Goal: Information Seeking & Learning: Find specific fact

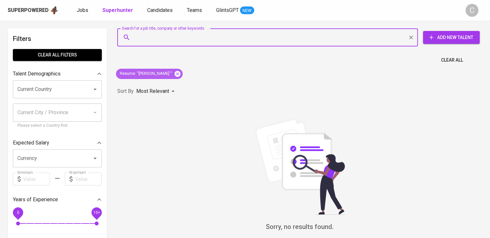
click at [181, 77] on icon at bounding box center [177, 73] width 7 height 7
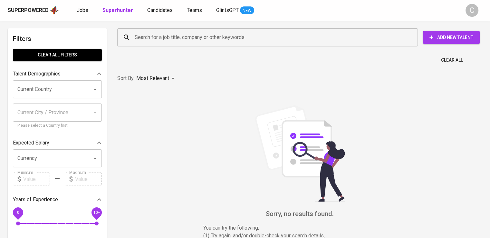
click at [176, 38] on input "Search for a job title, company or other keywords" at bounding box center [269, 37] width 272 height 12
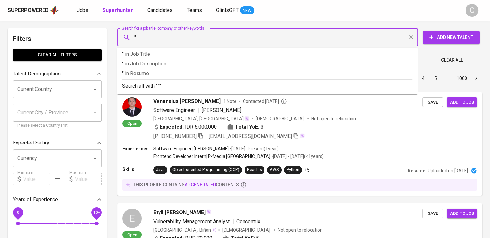
paste input "Permata Sawit Mandiri"
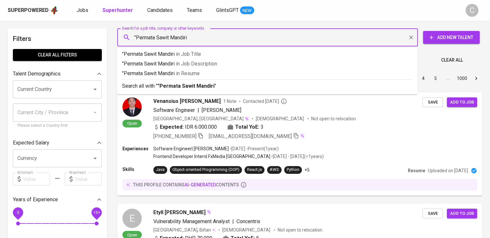
type input ""Permata Sawit Mandiri""
click at [194, 71] on span "in [GEOGRAPHIC_DATA]" at bounding box center [189, 73] width 24 height 6
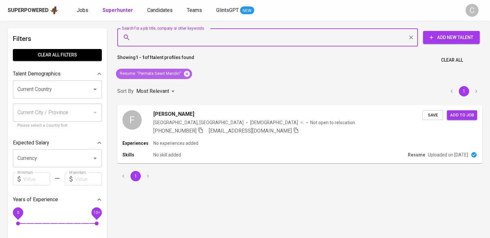
click at [188, 77] on icon at bounding box center [186, 73] width 7 height 7
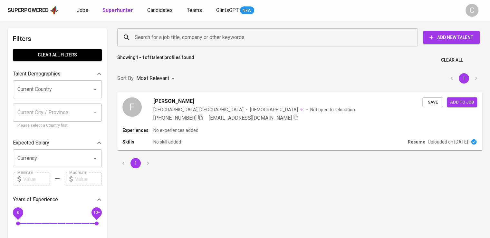
click at [173, 47] on div "Search for a job title, company or other keywords Search for a job title, compa…" at bounding box center [298, 37] width 365 height 21
click at [191, 34] on input "Search for a job title, company or other keywords" at bounding box center [269, 37] width 272 height 12
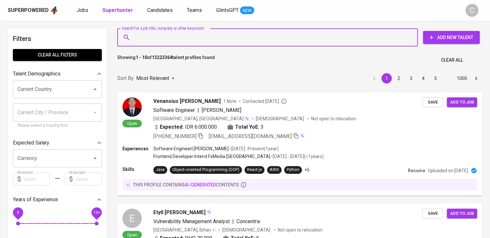
click at [191, 34] on input "Search for a job title, company or other keywords" at bounding box center [269, 37] width 272 height 12
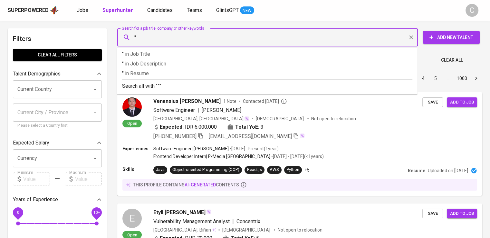
paste input "[URL][DOMAIN_NAME]"
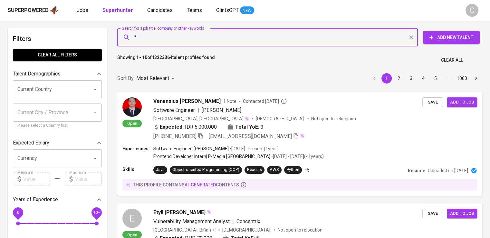
paste input "Batara Dharma Persada"
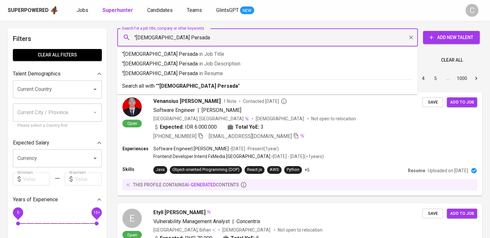
type input ""[DEMOGRAPHIC_DATA] Persada""
click at [200, 72] on span "in [GEOGRAPHIC_DATA]" at bounding box center [212, 73] width 24 height 6
